Goal: Transaction & Acquisition: Purchase product/service

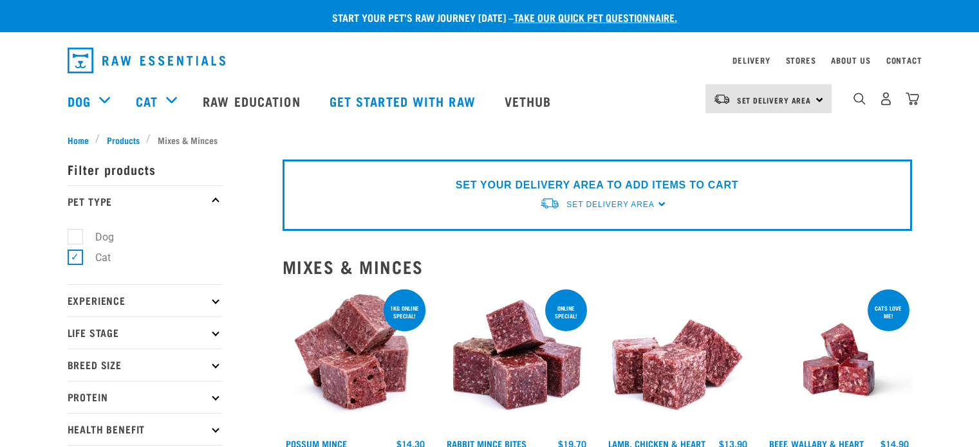
select select
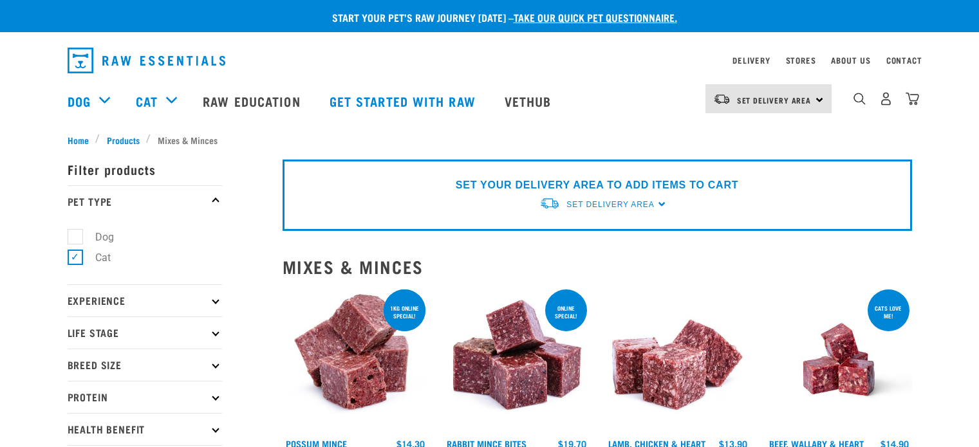
select select
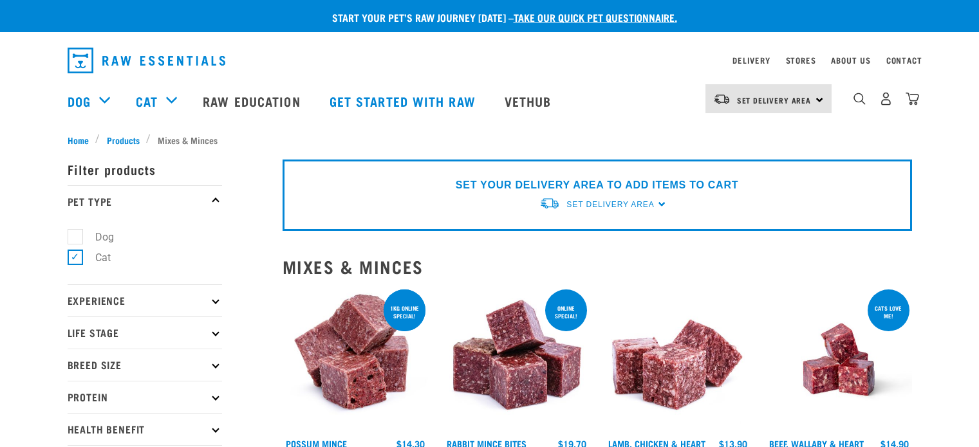
select select
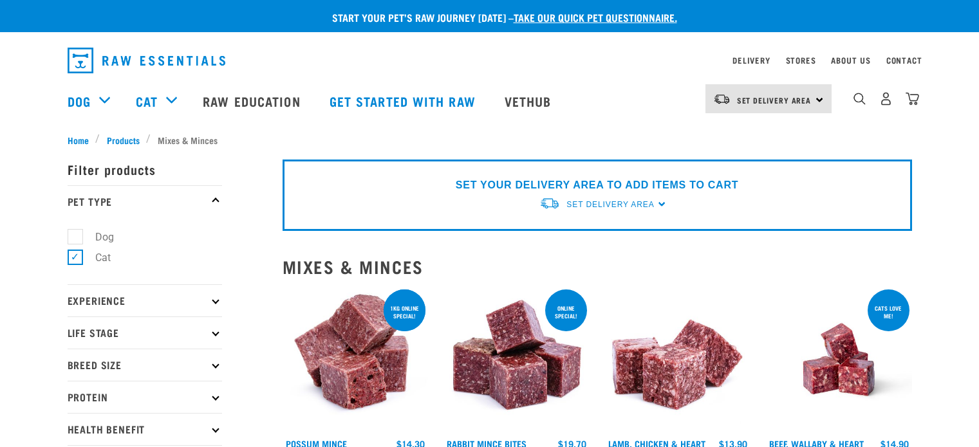
select select
